Goal: Task Accomplishment & Management: Use online tool/utility

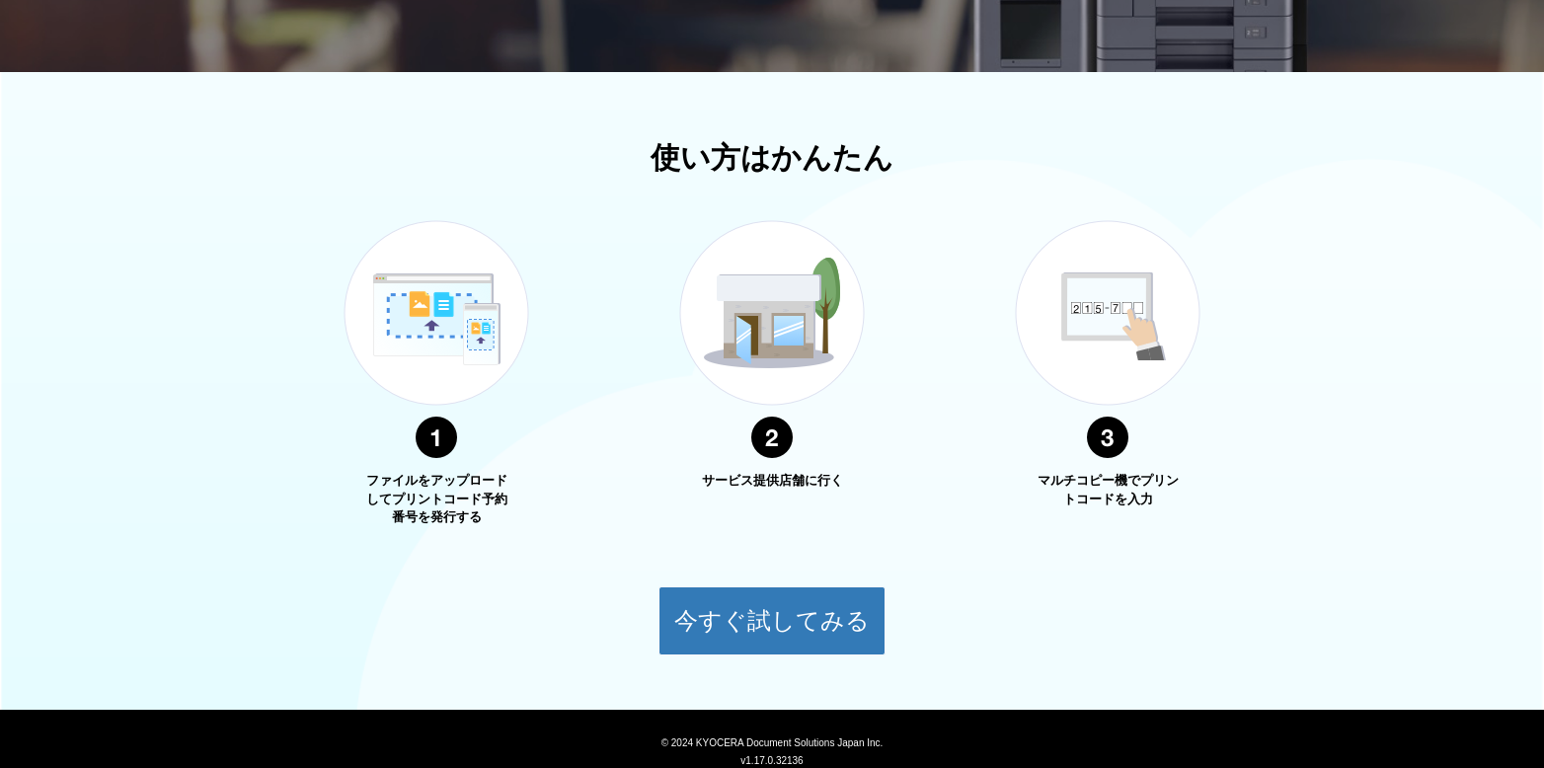
scroll to position [536, 0]
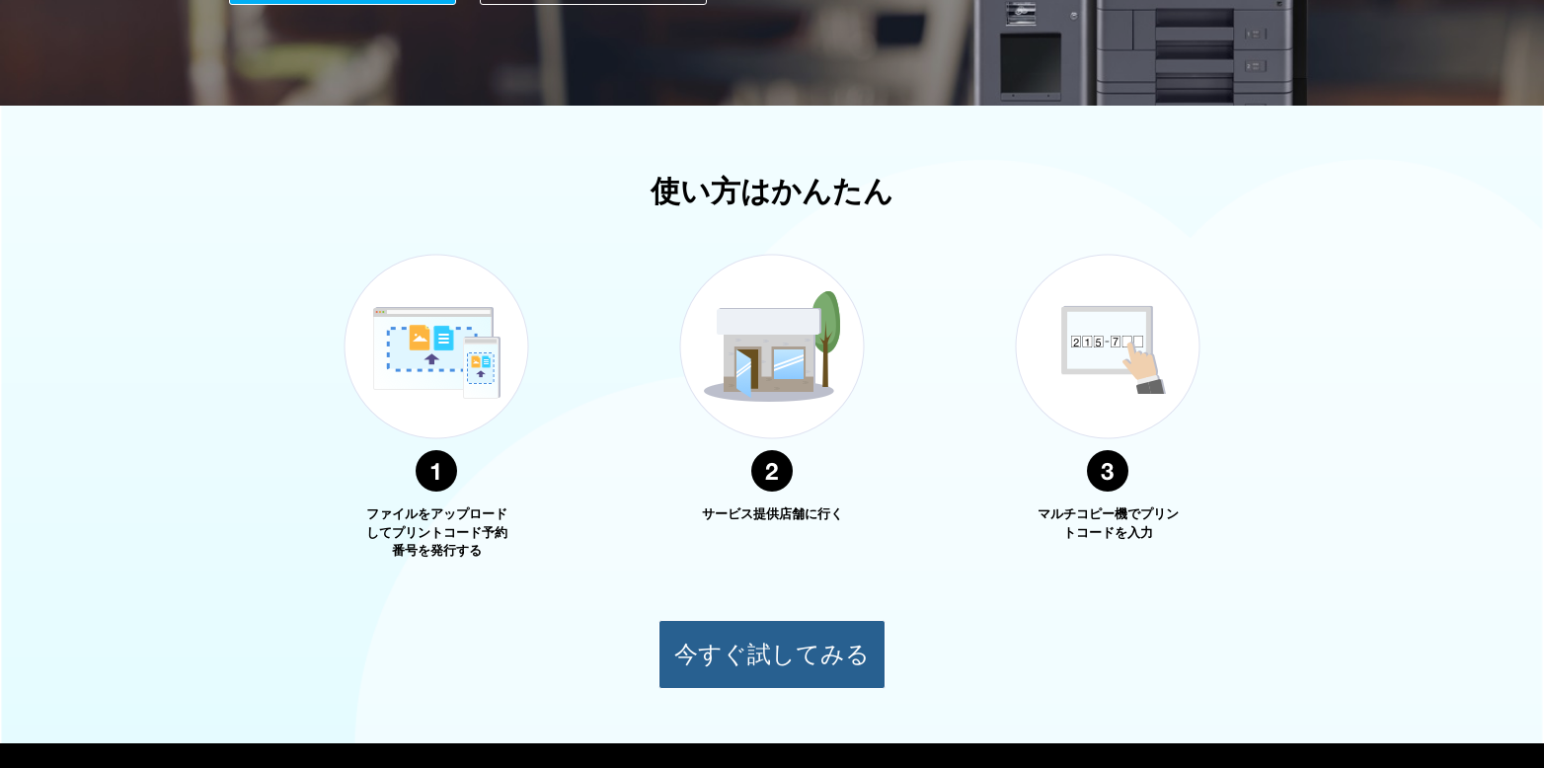
click at [794, 650] on button "今すぐ試してみる" at bounding box center [771, 654] width 227 height 69
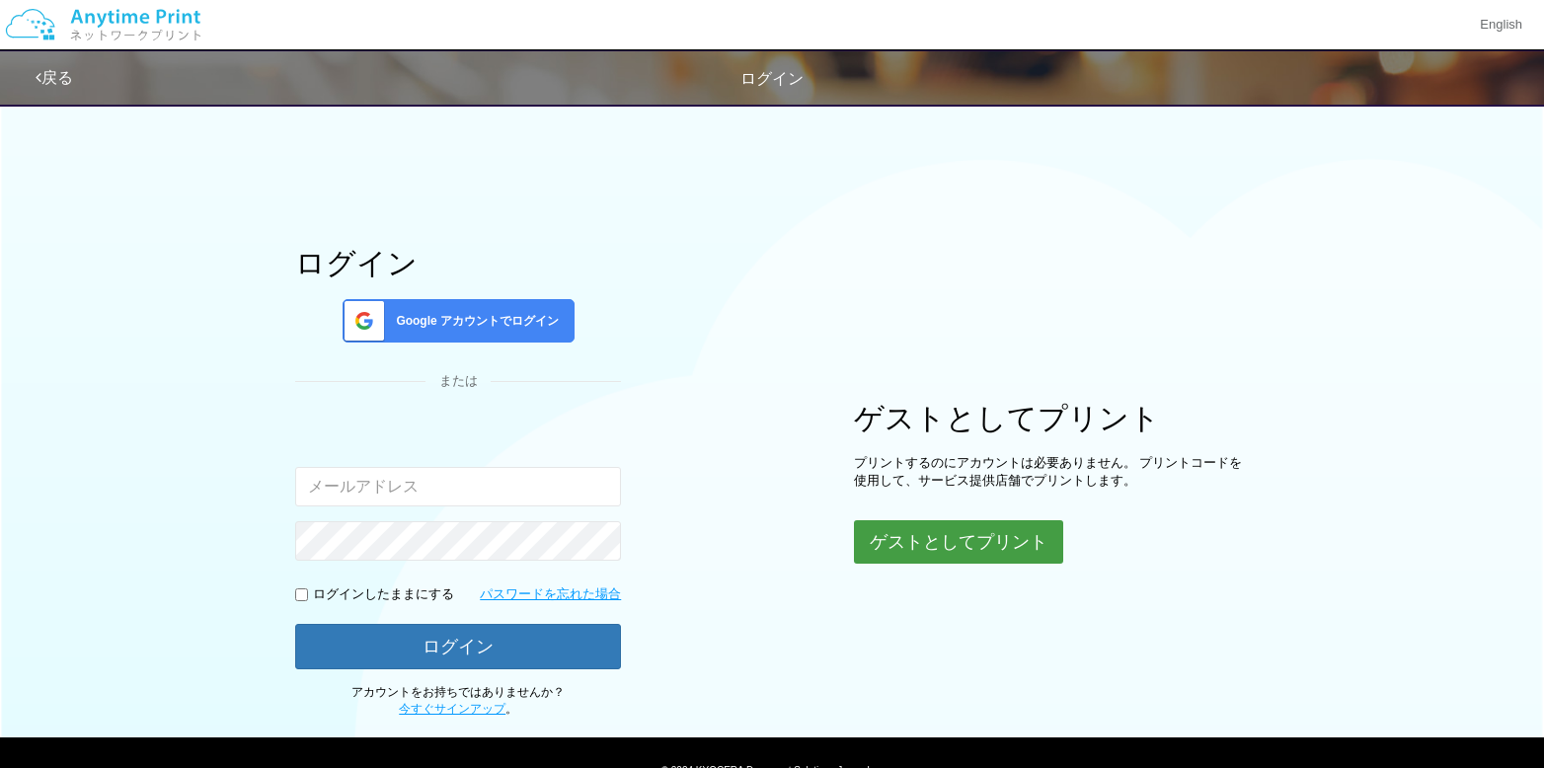
click at [984, 547] on button "ゲストとしてプリント" at bounding box center [958, 541] width 209 height 43
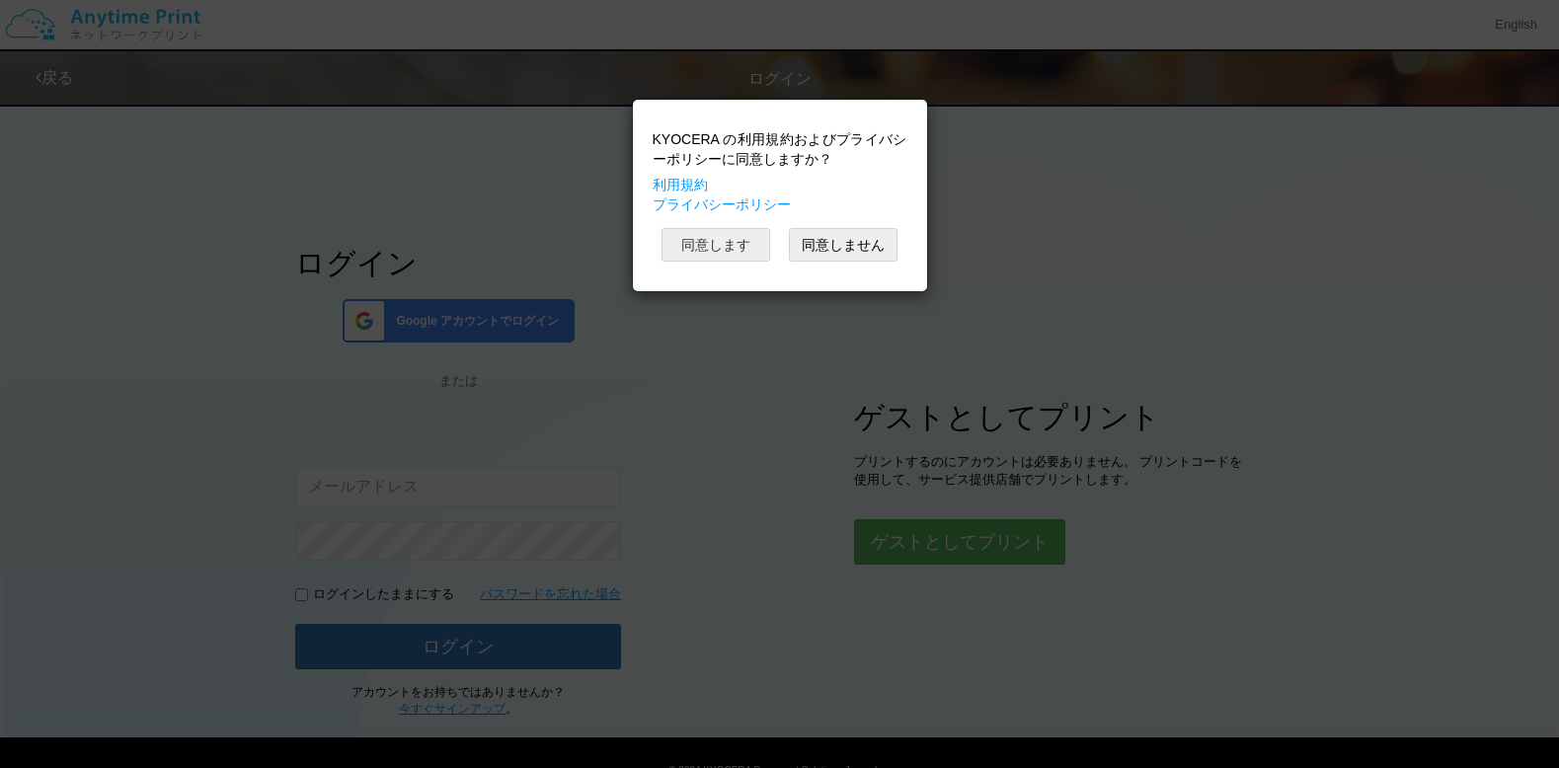
click at [690, 248] on button "同意します" at bounding box center [715, 245] width 109 height 34
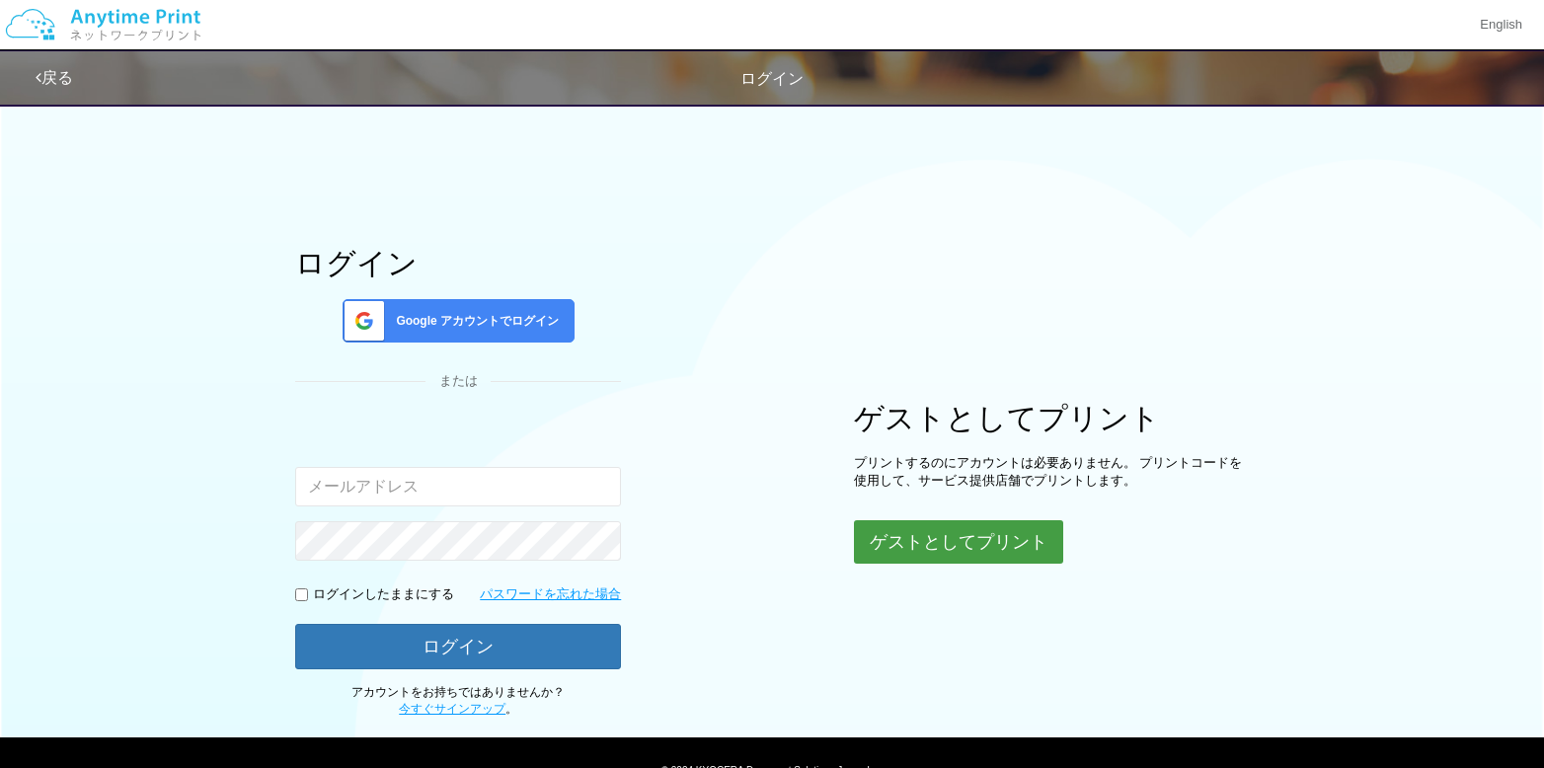
click at [982, 533] on button "ゲストとしてプリント" at bounding box center [958, 541] width 209 height 43
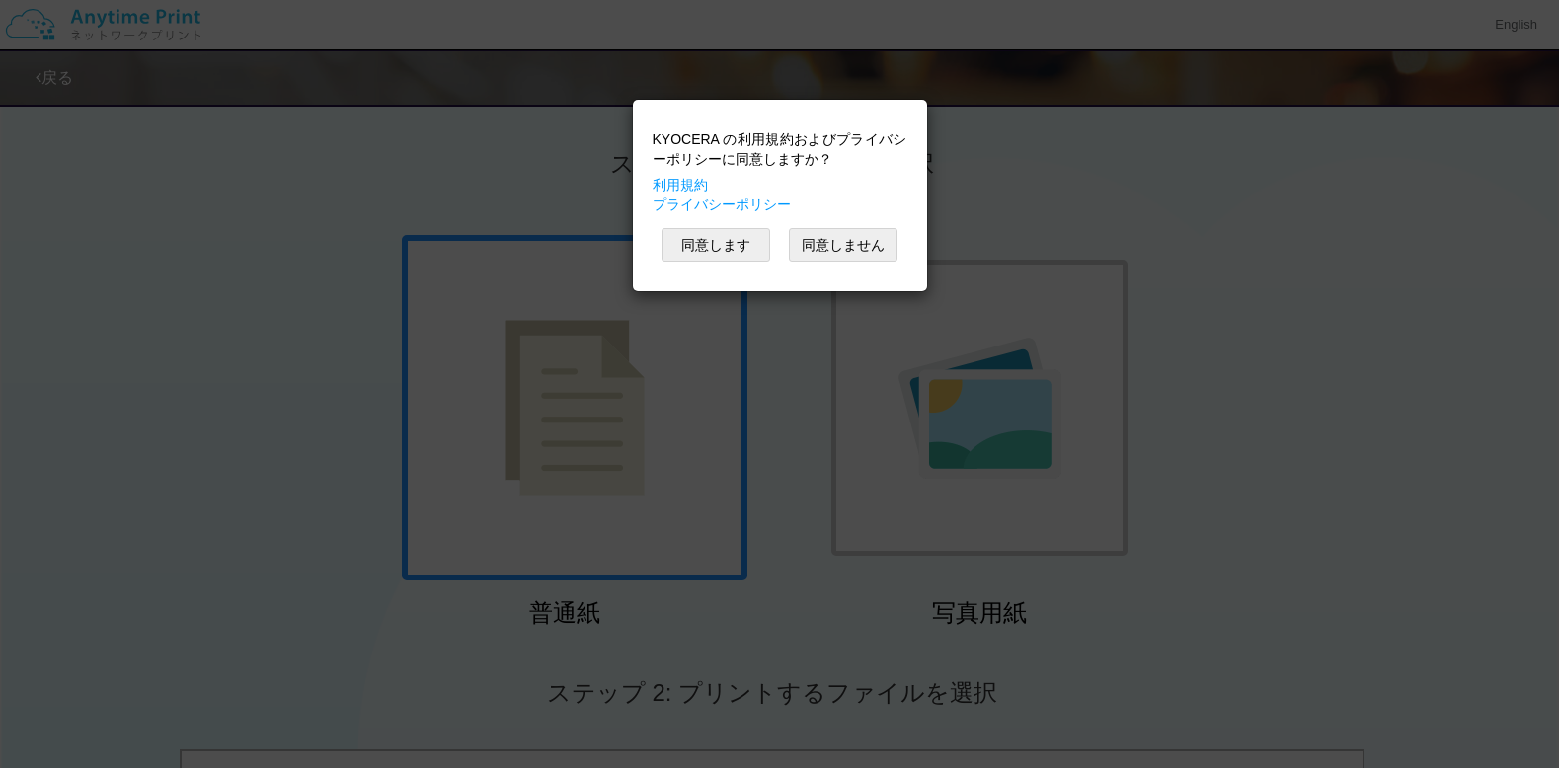
click at [818, 382] on div "KYOCERA の利用規約およびプライバシーポリシーに同意しますか？ 利用規約 プライバシーポリシー 同意します 同意しません" at bounding box center [779, 384] width 1559 height 768
click at [723, 237] on button "同意します" at bounding box center [715, 245] width 109 height 34
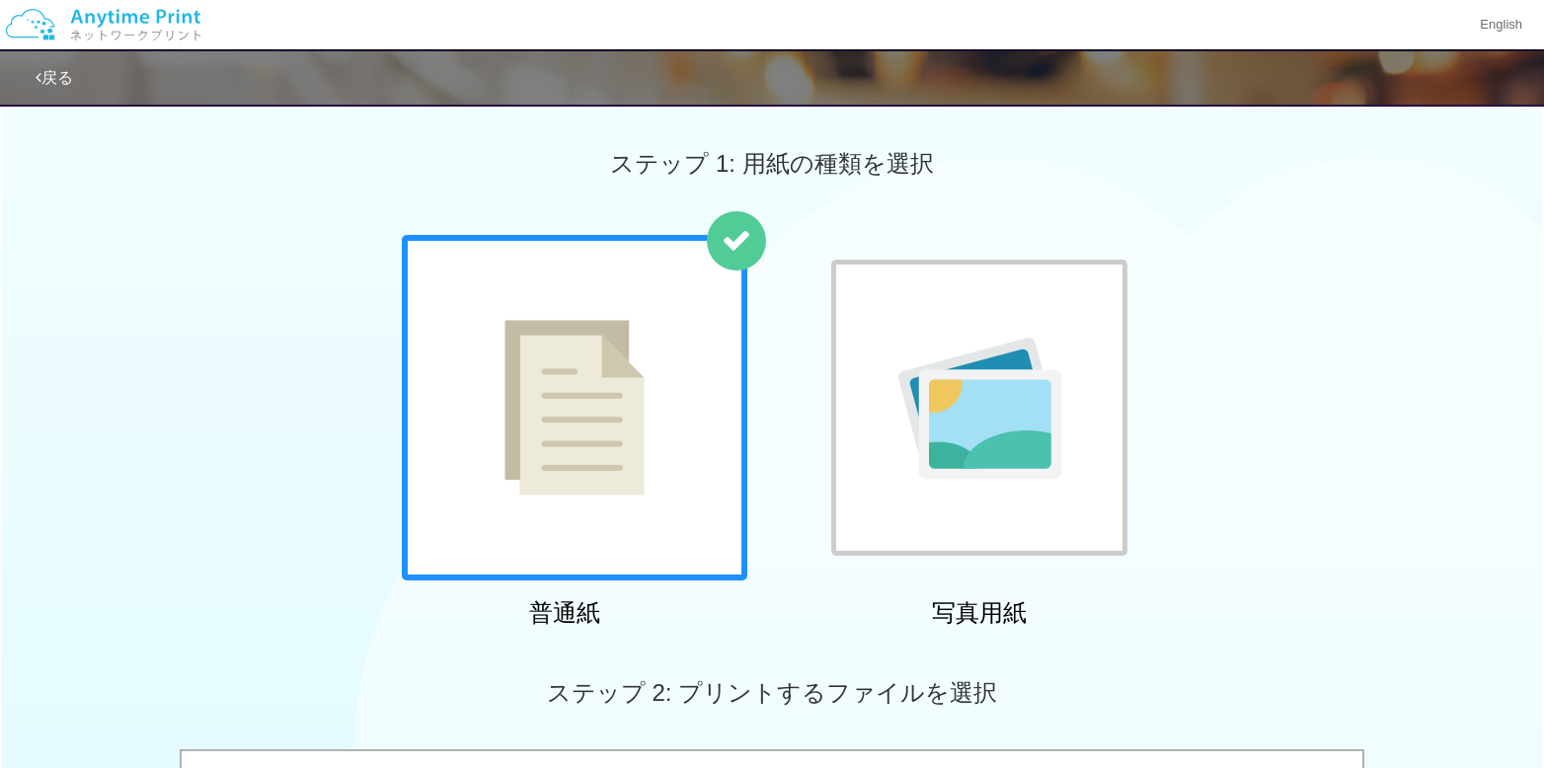
click at [1022, 381] on img at bounding box center [979, 408] width 163 height 141
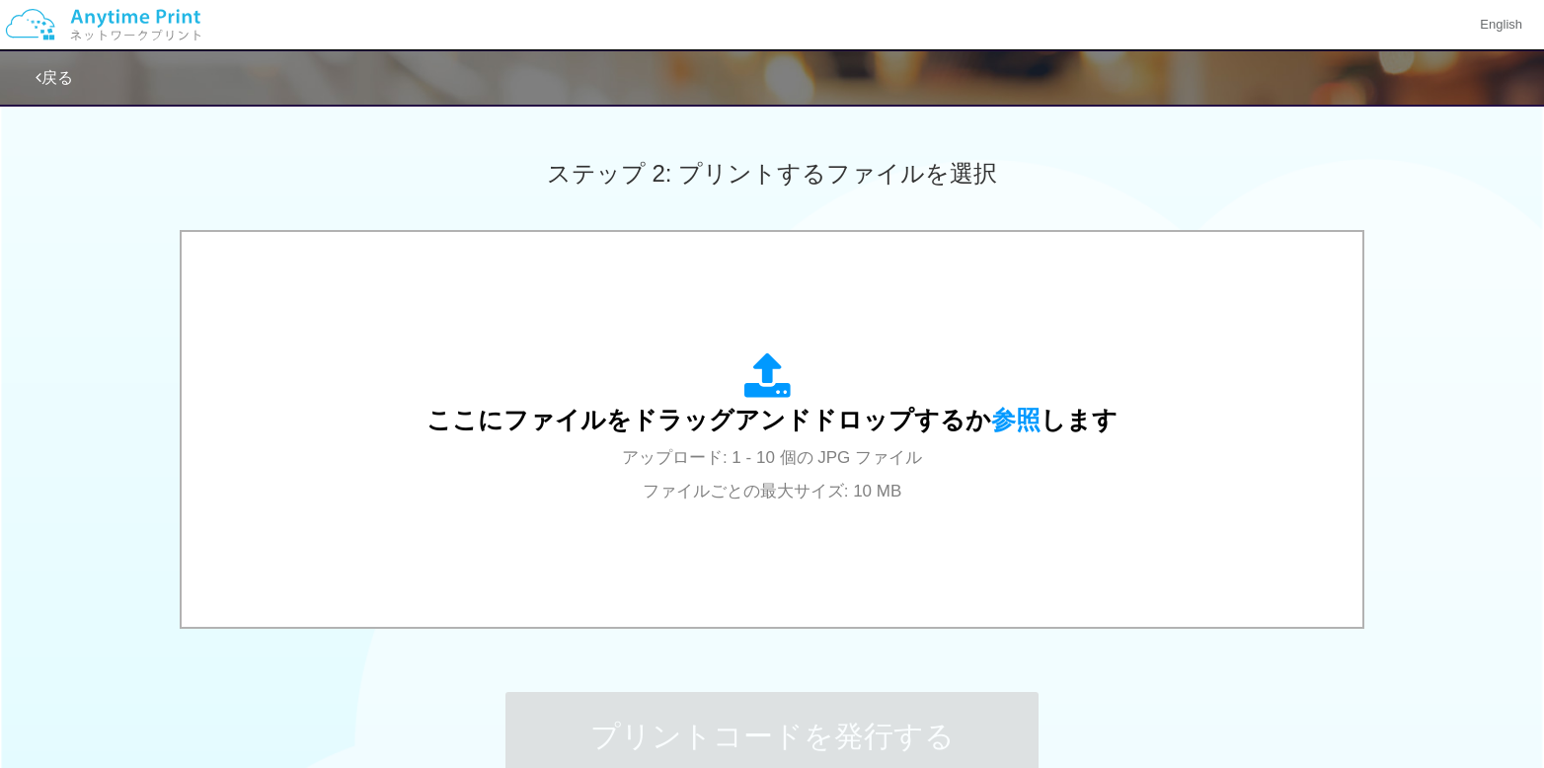
scroll to position [592, 0]
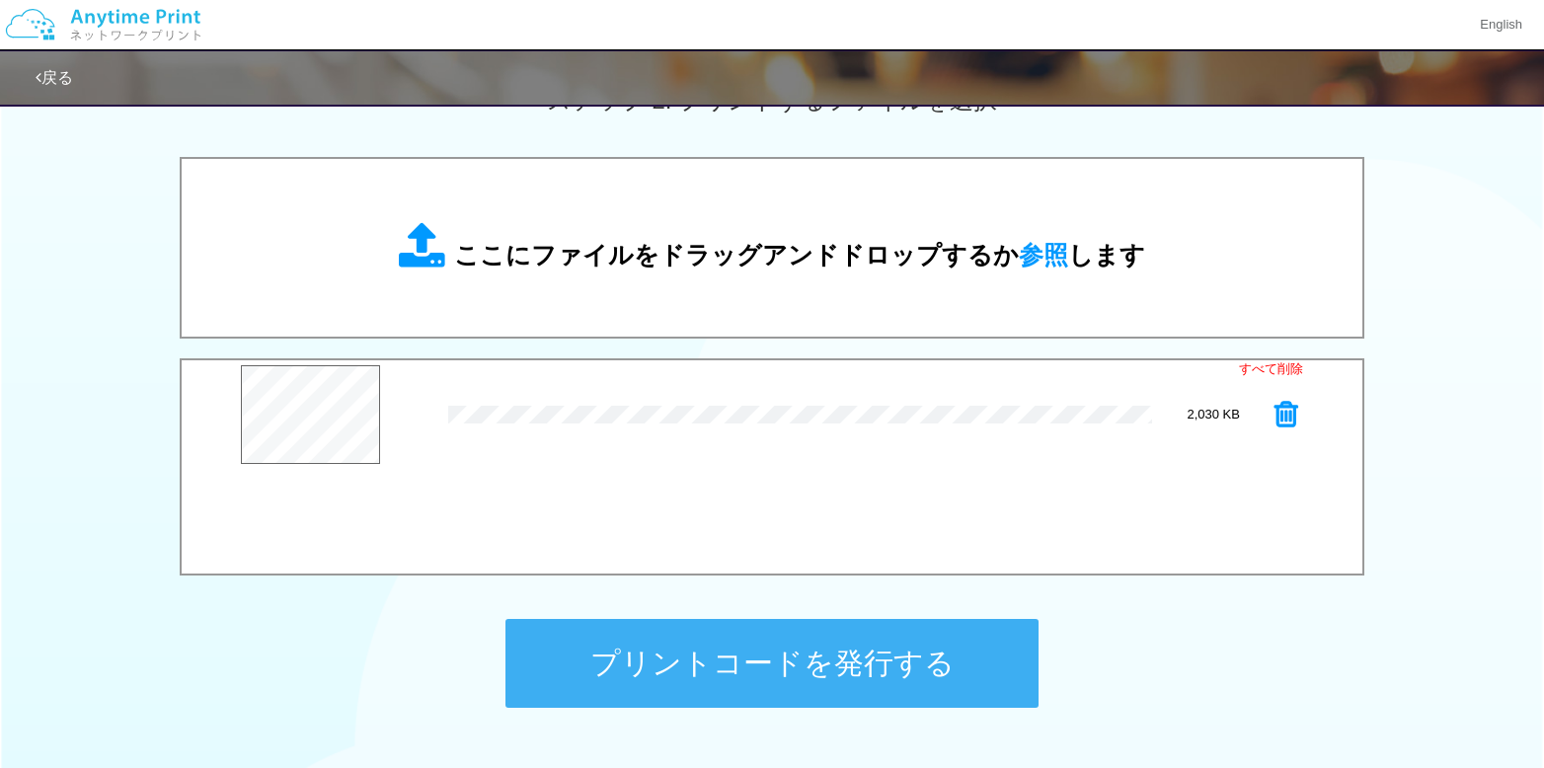
click at [854, 668] on button "プリントコードを発行する" at bounding box center [771, 663] width 533 height 89
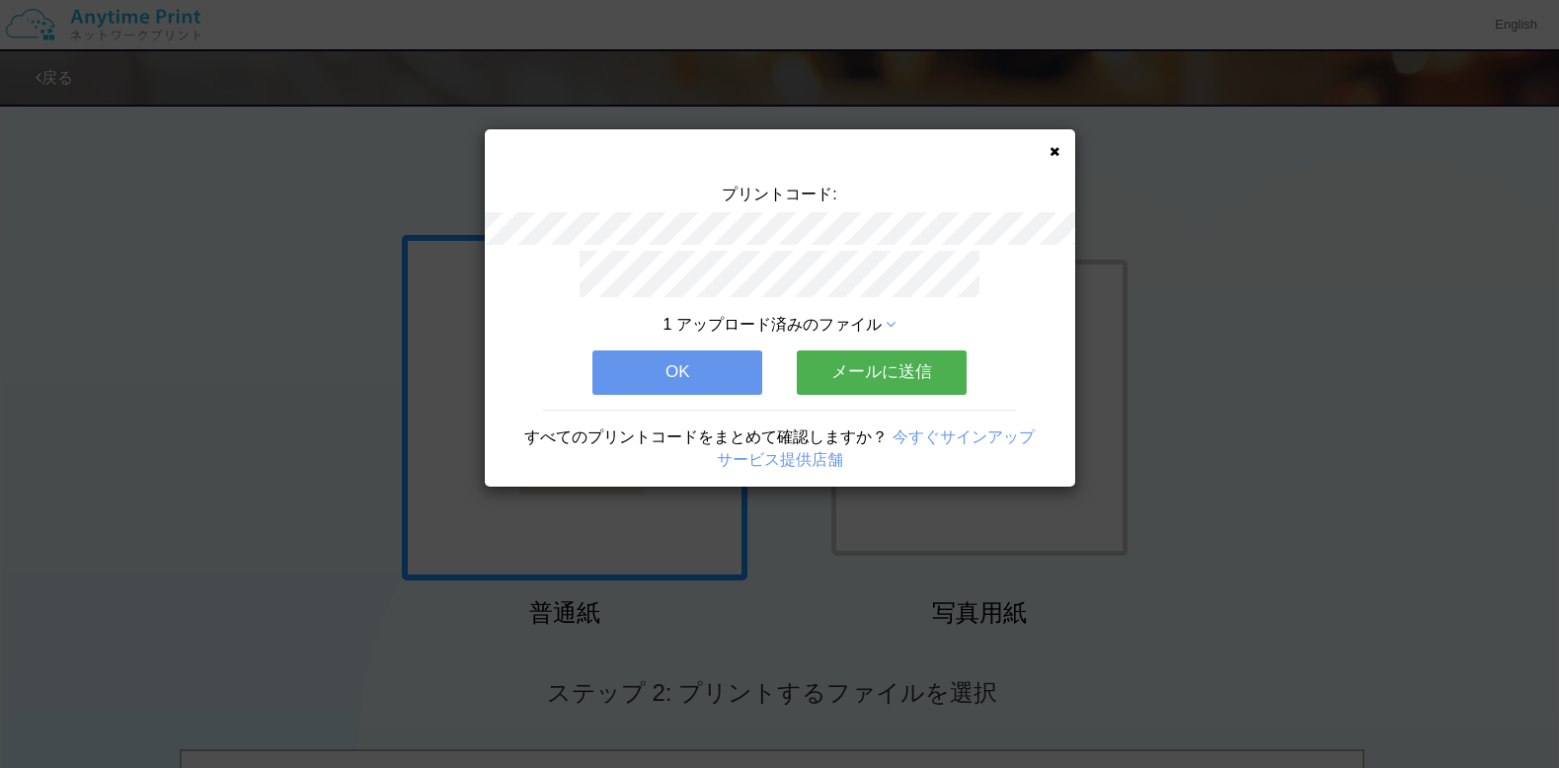
click at [891, 368] on button "メールに送信" at bounding box center [882, 371] width 170 height 43
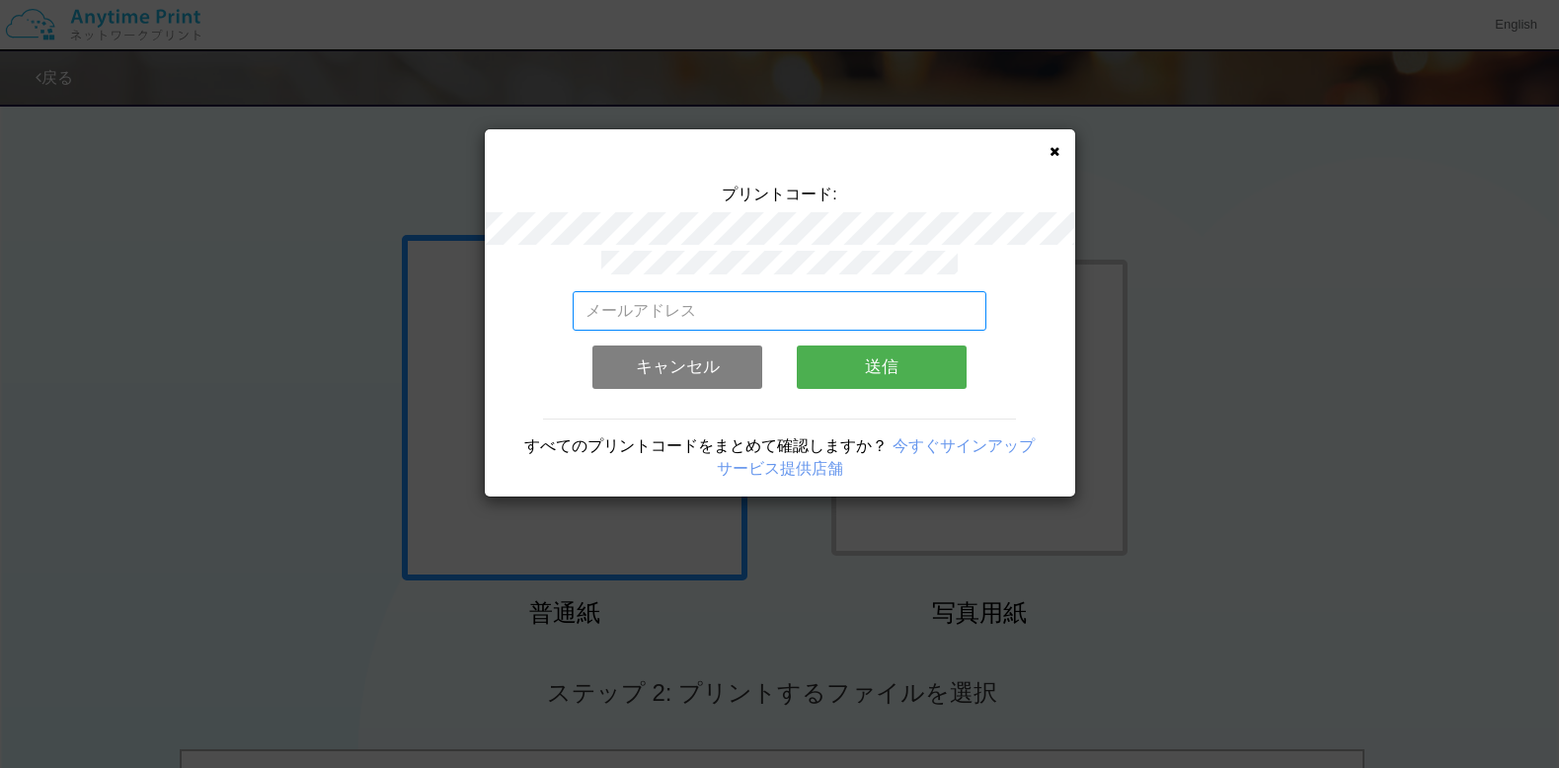
click at [810, 296] on input "email" at bounding box center [780, 310] width 414 height 39
type input "[EMAIL_ADDRESS][DOMAIN_NAME]"
click at [860, 364] on button "送信" at bounding box center [882, 366] width 170 height 43
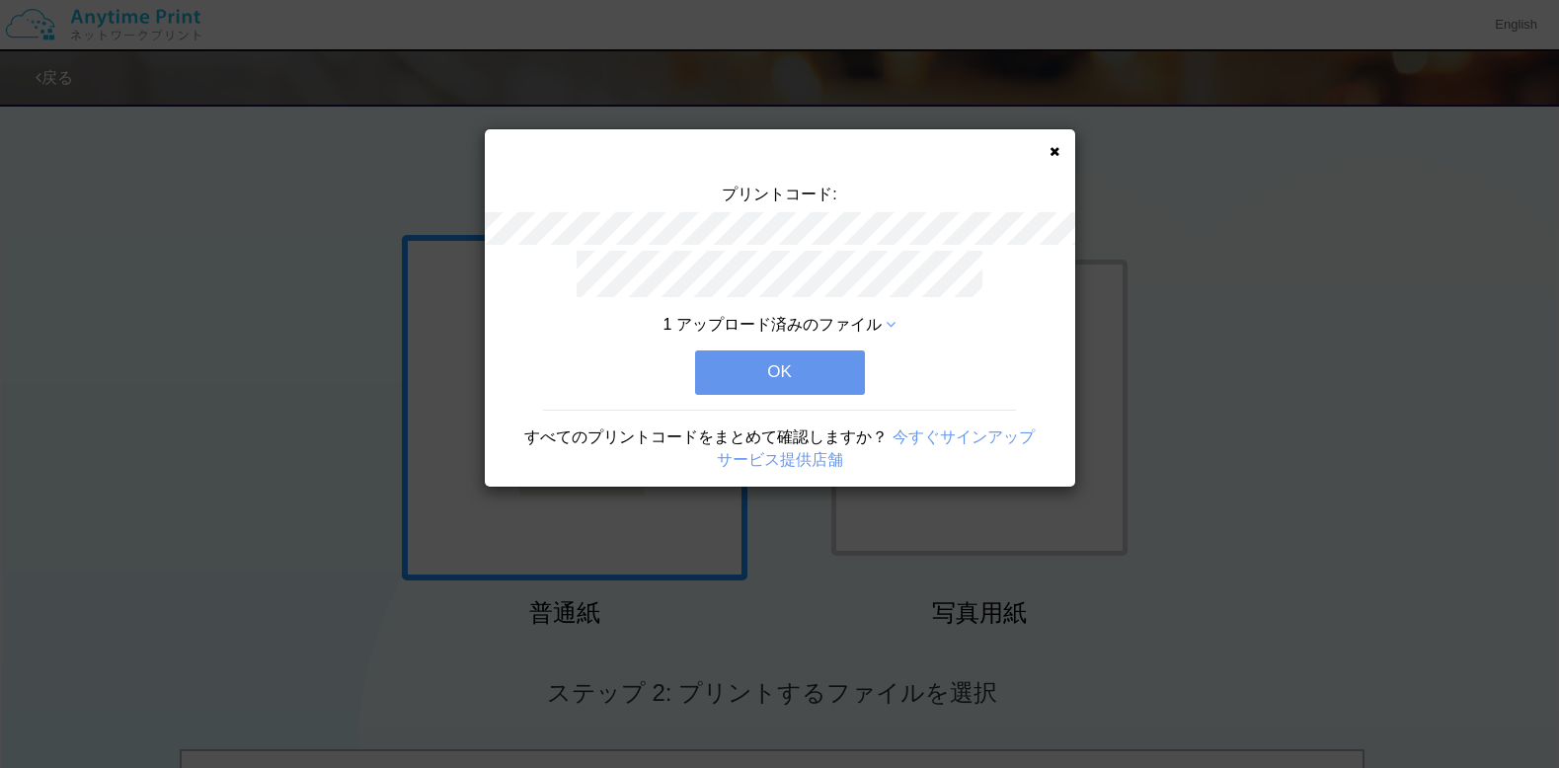
click at [826, 364] on button "OK" at bounding box center [780, 371] width 170 height 43
